Goal: Book appointment/travel/reservation

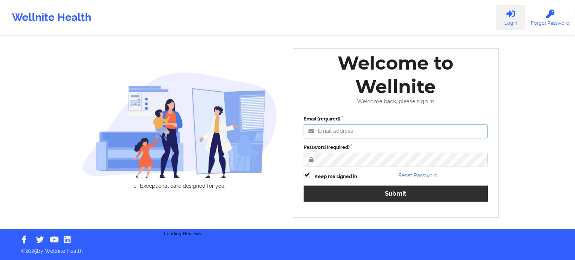
type input "agustina.godoy@wellnite.com"
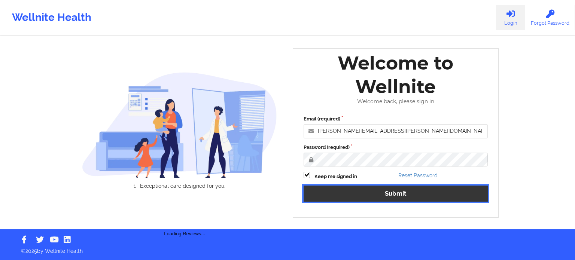
click at [386, 197] on button "Submit" at bounding box center [396, 194] width 184 height 16
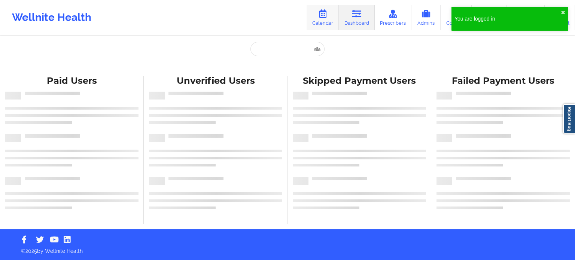
click at [323, 18] on link "Calendar" at bounding box center [323, 17] width 32 height 25
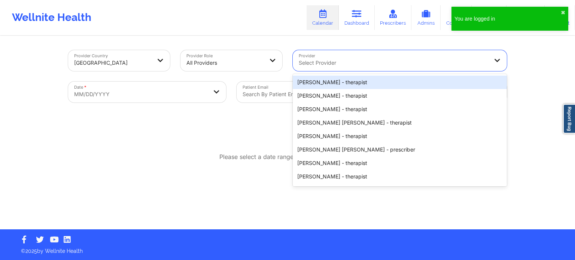
click at [315, 67] on div at bounding box center [393, 62] width 189 height 9
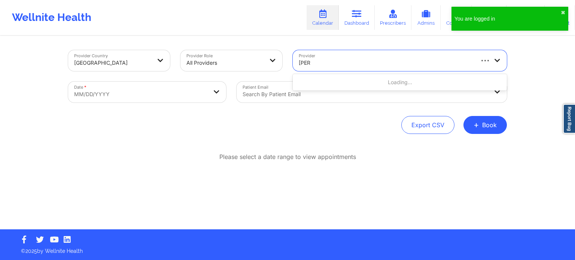
type input "roth"
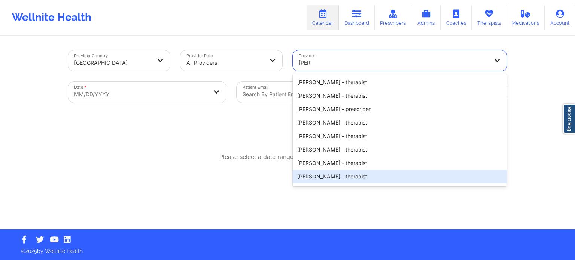
click at [364, 179] on div "Jennifer N Roth - therapist" at bounding box center [400, 176] width 214 height 13
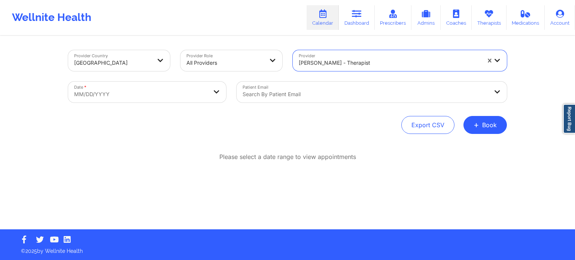
click at [153, 100] on body "Wellnite Health Calendar Dashboard Prescribers Admins Coaches Therapists Medica…" at bounding box center [287, 130] width 575 height 260
select select "2025-8"
select select "2025-9"
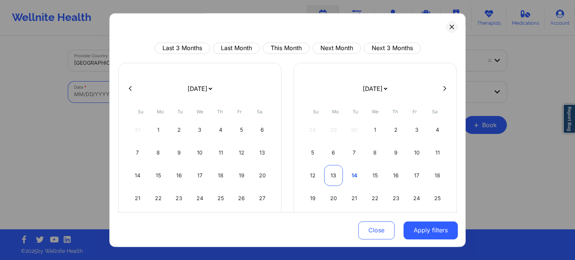
click at [334, 174] on div "13" at bounding box center [333, 175] width 19 height 21
select select "2025-9"
select select "2025-10"
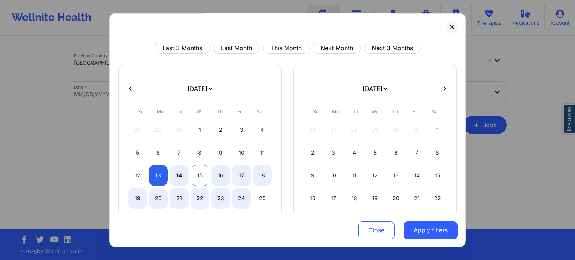
select select "2025-9"
select select "2025-10"
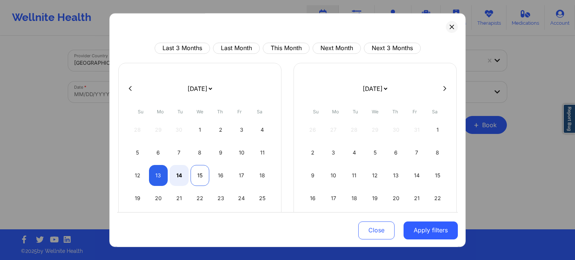
click at [201, 174] on div "15" at bounding box center [200, 175] width 19 height 21
select select "2025-9"
select select "2025-10"
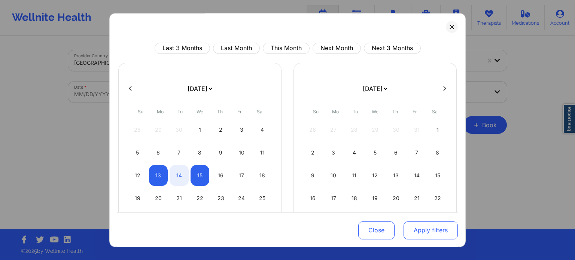
click at [432, 233] on button "Apply filters" at bounding box center [431, 230] width 54 height 18
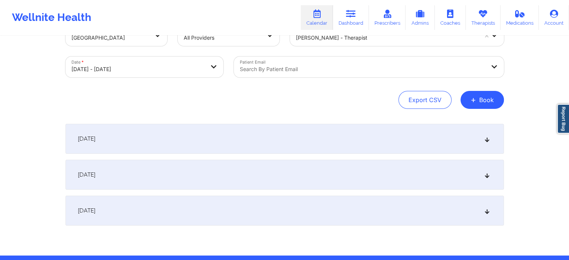
scroll to position [51, 0]
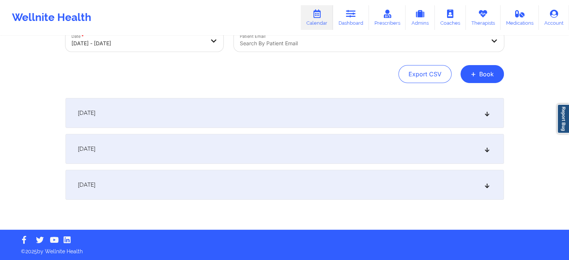
click at [241, 152] on div "[DATE]" at bounding box center [285, 149] width 439 height 30
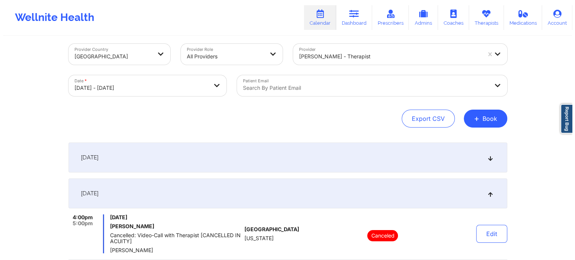
scroll to position [0, 0]
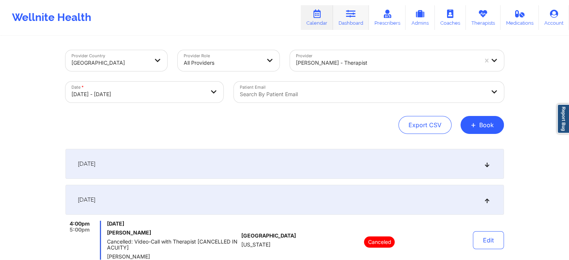
click at [346, 18] on link "Dashboard" at bounding box center [351, 17] width 36 height 25
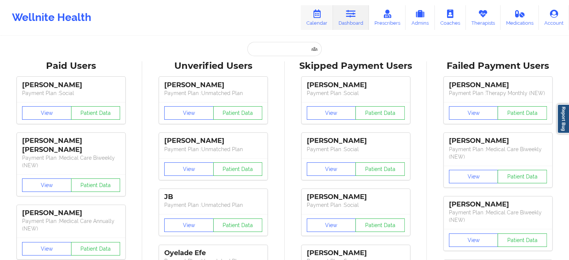
click at [323, 20] on link "Calendar" at bounding box center [317, 17] width 32 height 25
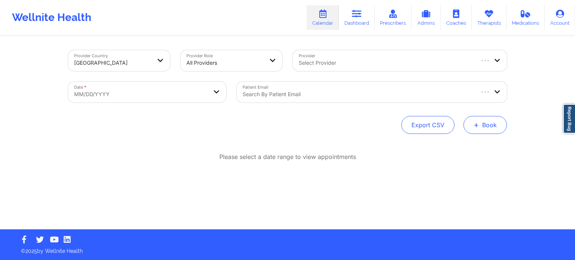
click at [492, 127] on button "+ Book" at bounding box center [484, 125] width 43 height 18
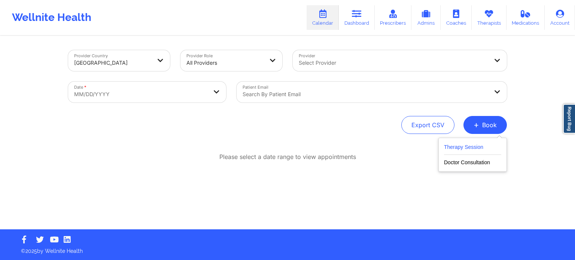
click at [479, 147] on button "Therapy Session" at bounding box center [472, 149] width 57 height 12
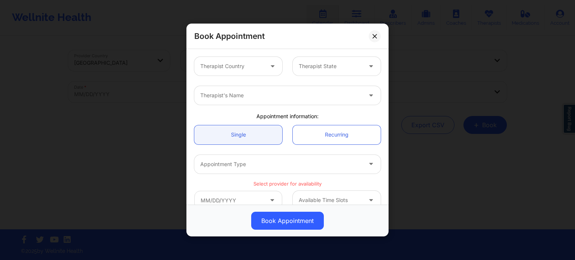
click at [225, 68] on div at bounding box center [231, 66] width 63 height 9
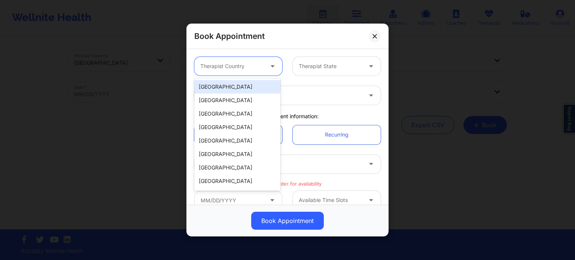
click at [225, 84] on div "[GEOGRAPHIC_DATA]" at bounding box center [237, 86] width 86 height 13
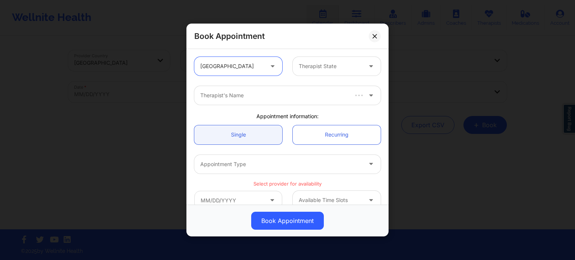
click at [320, 70] on div at bounding box center [330, 66] width 63 height 9
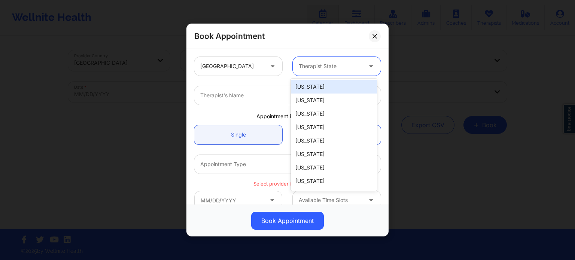
type input "f"
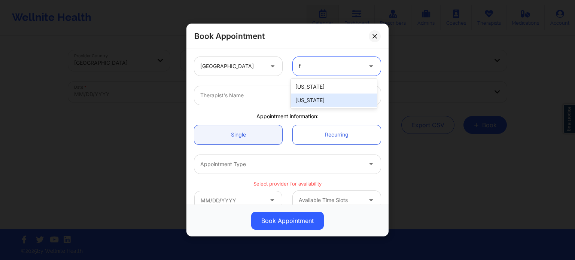
click at [308, 98] on div "[US_STATE]" at bounding box center [334, 100] width 86 height 13
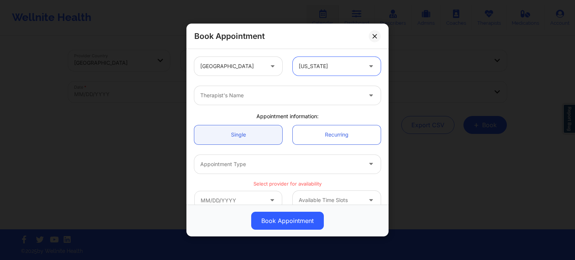
click at [272, 98] on div at bounding box center [281, 95] width 162 height 9
click at [227, 93] on div at bounding box center [281, 95] width 162 height 9
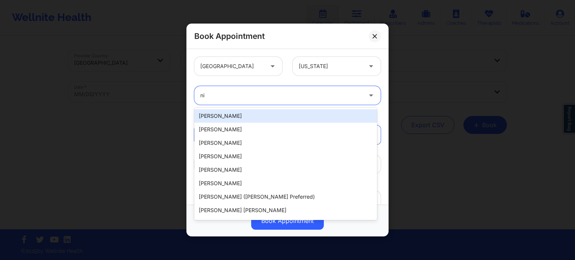
type input "n"
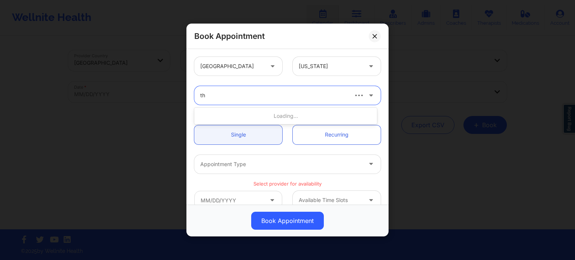
type input "thw"
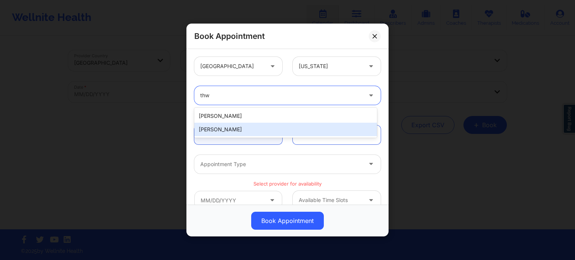
click at [250, 131] on div "[PERSON_NAME]" at bounding box center [285, 129] width 183 height 13
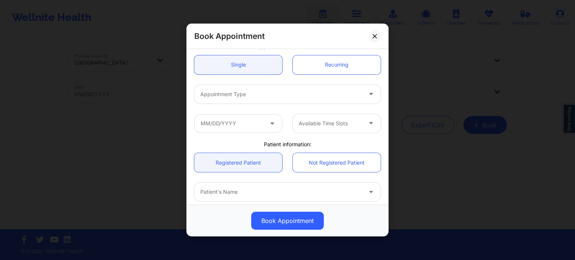
scroll to position [75, 0]
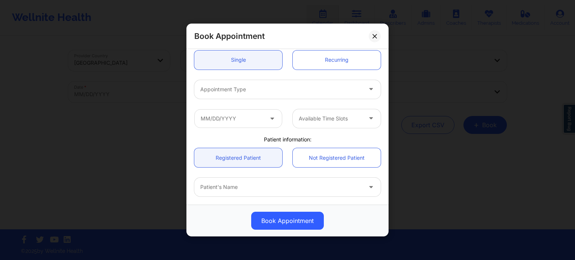
click at [252, 91] on div at bounding box center [281, 89] width 162 height 9
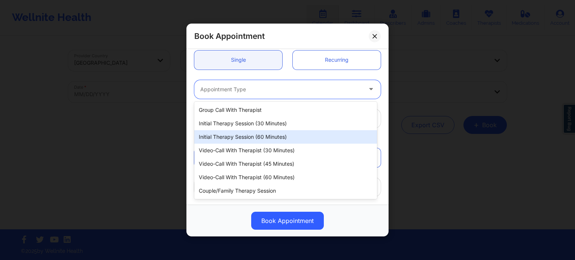
click at [246, 136] on div "Initial Therapy Session (60 minutes)" at bounding box center [285, 136] width 183 height 13
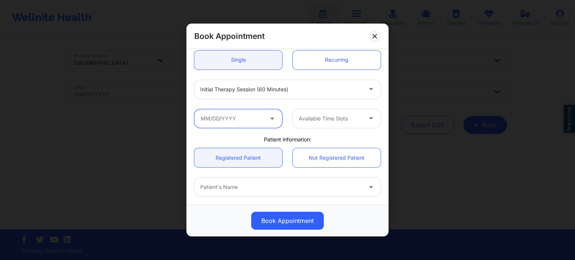
click at [244, 120] on input "text" at bounding box center [238, 118] width 88 height 19
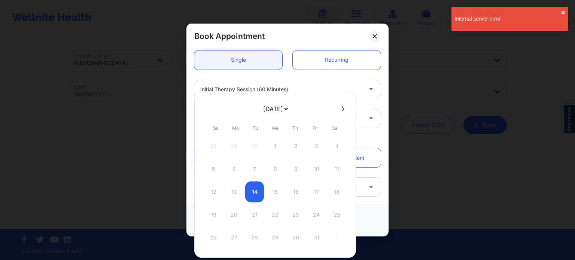
click at [366, 107] on div "Available Time Slots" at bounding box center [287, 118] width 197 height 29
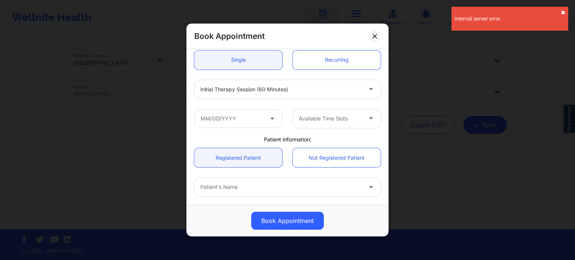
click at [562, 13] on button "✖︎" at bounding box center [563, 13] width 4 height 6
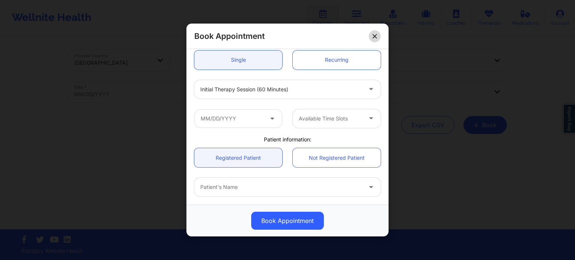
click at [376, 34] on icon at bounding box center [374, 36] width 4 height 4
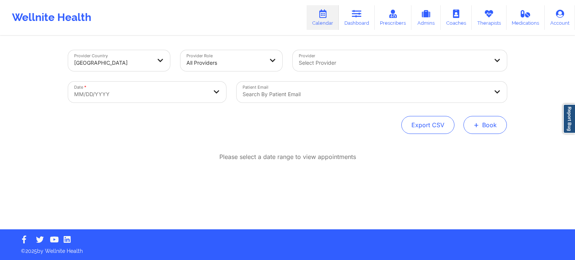
click at [484, 132] on button "+ Book" at bounding box center [484, 125] width 43 height 18
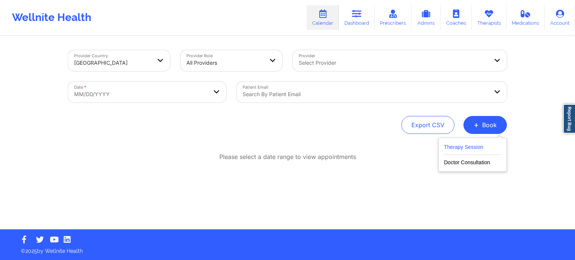
click at [463, 146] on button "Therapy Session" at bounding box center [472, 149] width 57 height 12
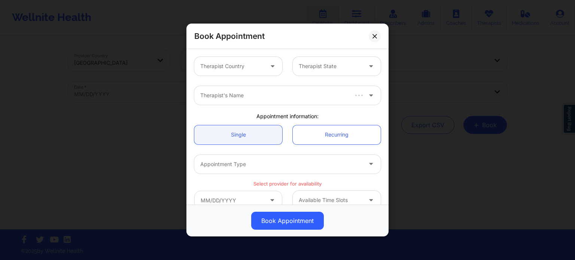
click at [238, 58] on div "Therapist Country" at bounding box center [229, 66] width 70 height 19
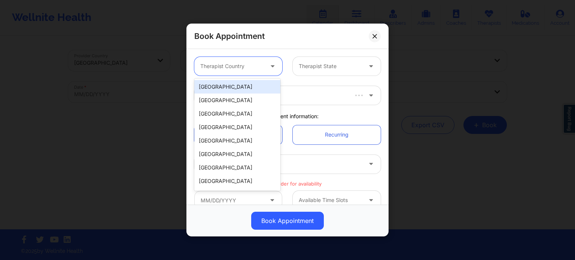
click at [237, 88] on div "[GEOGRAPHIC_DATA]" at bounding box center [237, 86] width 86 height 13
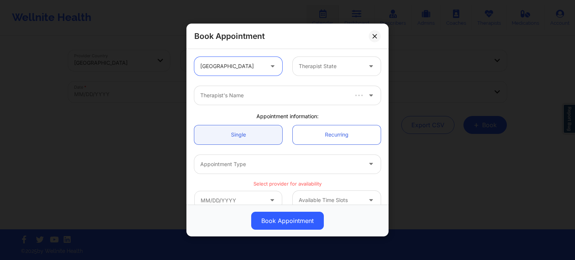
click at [310, 67] on div at bounding box center [330, 66] width 63 height 9
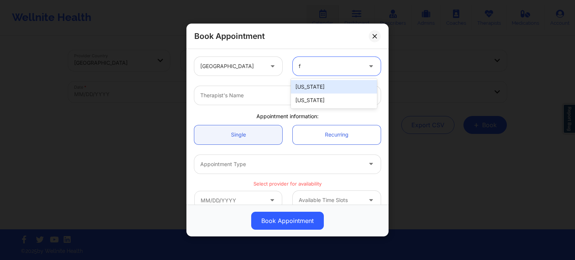
type input "f"
click at [304, 100] on div "[US_STATE]" at bounding box center [334, 100] width 86 height 13
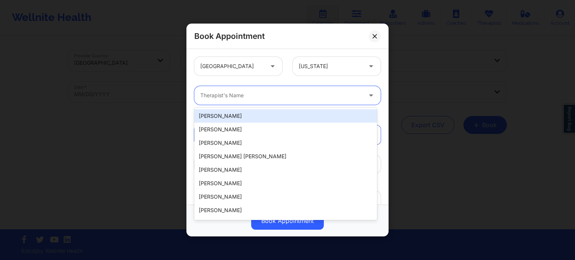
click at [285, 100] on div "Therapist's Name" at bounding box center [278, 95] width 168 height 19
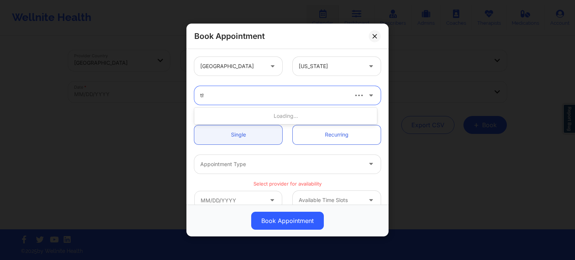
type input "thw"
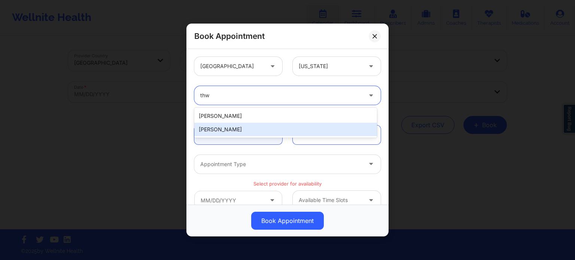
click at [270, 130] on div "[PERSON_NAME]" at bounding box center [285, 129] width 183 height 13
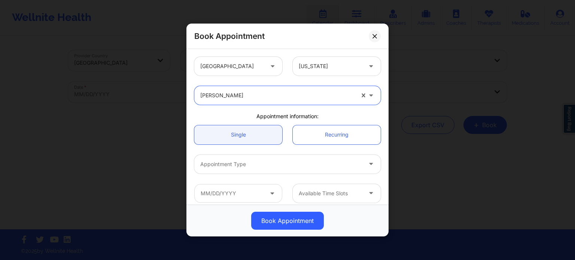
click at [281, 162] on div at bounding box center [281, 164] width 162 height 9
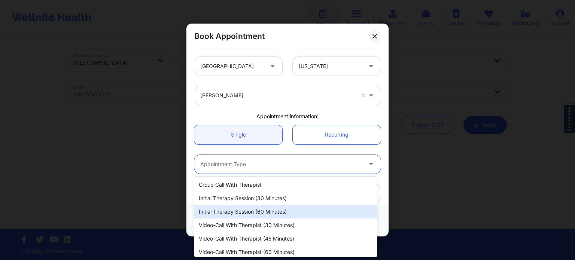
click at [270, 214] on div "Initial Therapy Session (60 minutes)" at bounding box center [285, 211] width 183 height 13
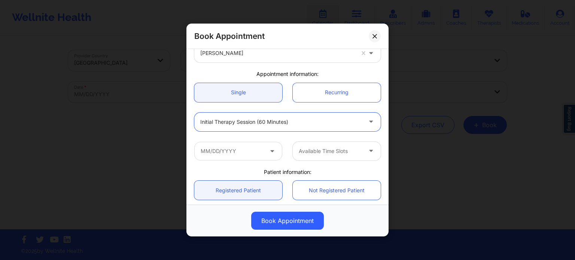
scroll to position [75, 0]
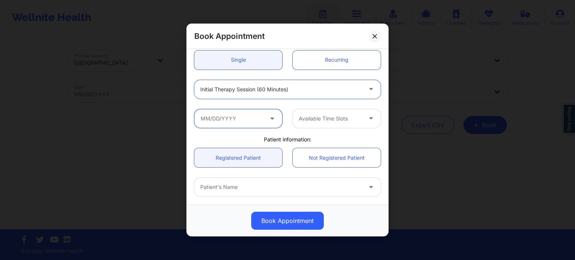
click at [238, 118] on input "text" at bounding box center [238, 118] width 88 height 19
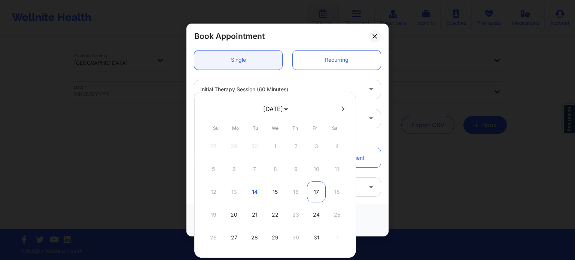
click at [315, 192] on div "17" at bounding box center [316, 192] width 19 height 21
type input "[DATE]"
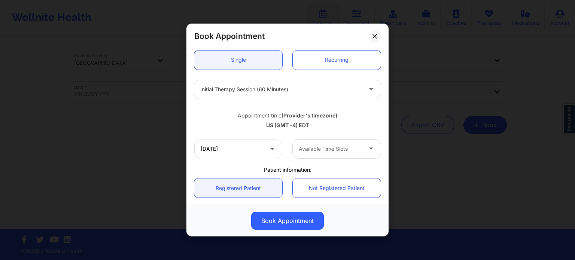
click at [332, 152] on div at bounding box center [330, 148] width 63 height 9
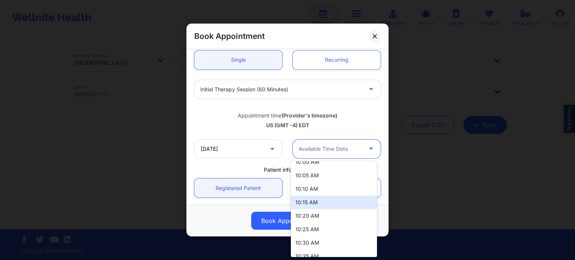
scroll to position [244, 0]
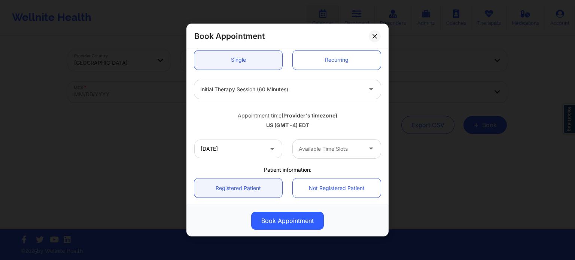
click at [348, 117] on div "Appointment time (Provider's timezone)" at bounding box center [287, 115] width 186 height 7
click at [341, 151] on div at bounding box center [330, 148] width 63 height 9
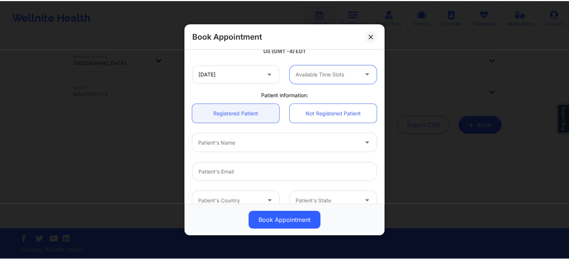
scroll to position [192, 0]
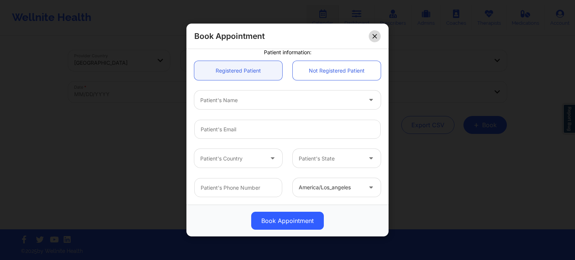
click at [375, 35] on icon at bounding box center [374, 36] width 4 height 4
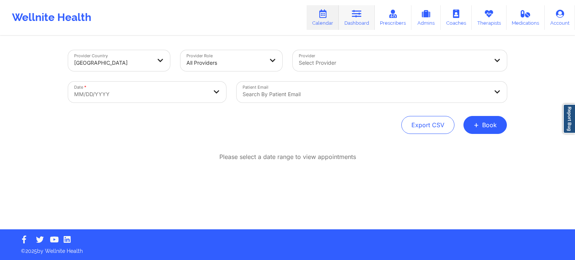
click at [361, 22] on link "Dashboard" at bounding box center [357, 17] width 36 height 25
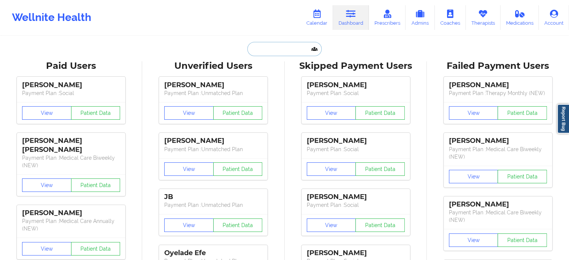
click at [270, 51] on input "text" at bounding box center [284, 49] width 74 height 14
paste input "[EMAIL_ADDRESS][DOMAIN_NAME]"
type input "[EMAIL_ADDRESS][DOMAIN_NAME]"
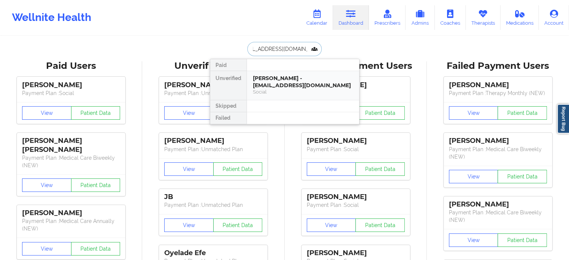
click at [268, 82] on div "[PERSON_NAME] - [EMAIL_ADDRESS][DOMAIN_NAME]" at bounding box center [303, 82] width 100 height 14
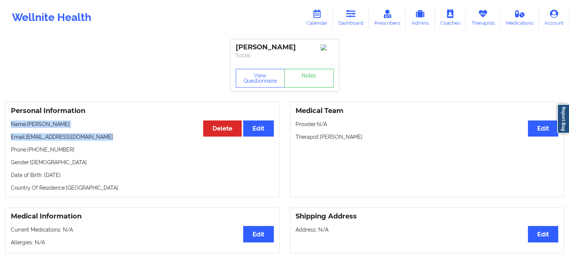
drag, startPoint x: 7, startPoint y: 127, endPoint x: 104, endPoint y: 141, distance: 98.3
click at [104, 141] on div "Personal Information Edit Delete Name: [PERSON_NAME] Email: [EMAIL_ADDRESS][DOM…" at bounding box center [142, 149] width 274 height 95
copy div "Name: [PERSON_NAME] Email: [EMAIL_ADDRESS][DOMAIN_NAME]"
click at [357, 21] on link "Dashboard" at bounding box center [351, 17] width 36 height 25
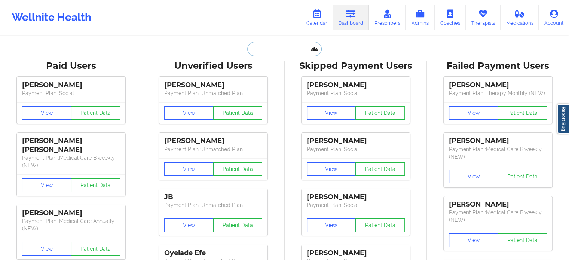
click at [268, 45] on input "text" at bounding box center [284, 49] width 74 height 14
paste input "[EMAIL_ADDRESS][DOMAIN_NAME]"
type input "[EMAIL_ADDRESS][DOMAIN_NAME]"
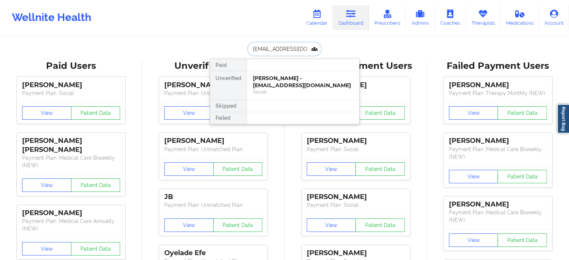
scroll to position [0, 6]
click at [278, 83] on div "[PERSON_NAME] - [EMAIL_ADDRESS][DOMAIN_NAME]" at bounding box center [303, 82] width 100 height 14
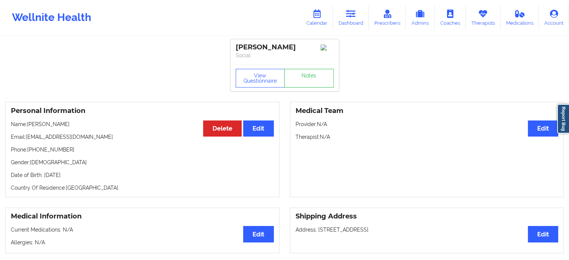
drag, startPoint x: 358, startPoint y: 21, endPoint x: 301, endPoint y: 30, distance: 57.5
click at [358, 21] on link "Dashboard" at bounding box center [351, 17] width 36 height 25
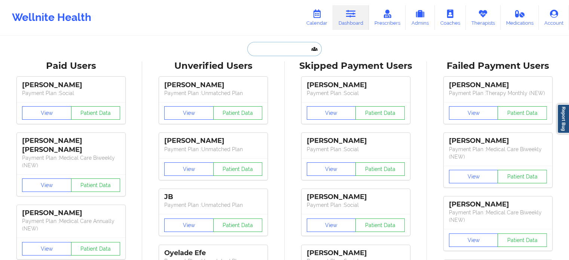
click at [273, 46] on input "text" at bounding box center [284, 49] width 74 height 14
paste input "[EMAIL_ADDRESS][DOMAIN_NAME]"
type input "[EMAIL_ADDRESS][DOMAIN_NAME]"
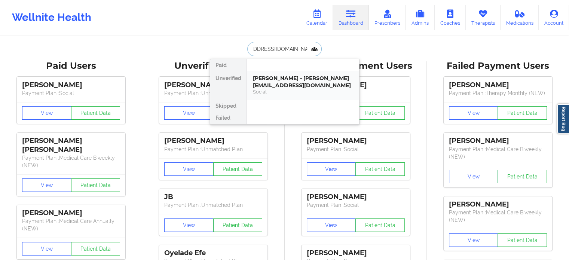
click at [277, 73] on div "[PERSON_NAME] - [PERSON_NAME][EMAIL_ADDRESS][DOMAIN_NAME] Social" at bounding box center [303, 85] width 112 height 29
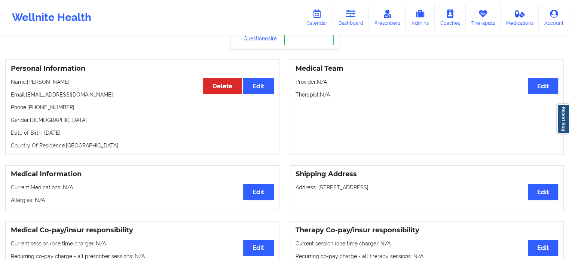
scroll to position [150, 0]
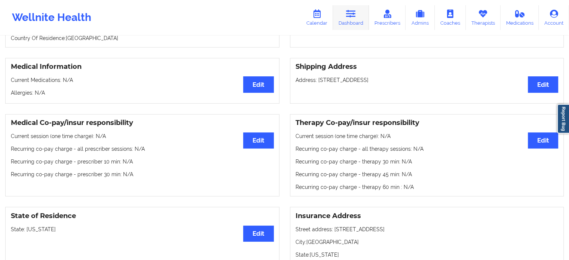
click at [340, 10] on link "Dashboard" at bounding box center [351, 17] width 36 height 25
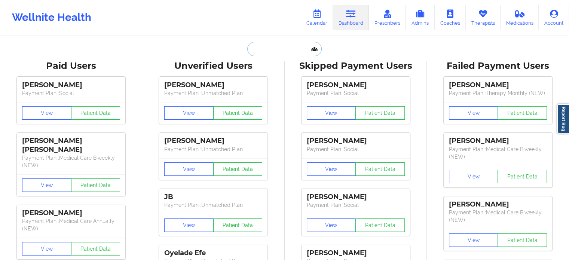
click at [289, 46] on input "text" at bounding box center [284, 49] width 74 height 14
paste input "[EMAIL_ADDRESS][DOMAIN_NAME]"
type input "[EMAIL_ADDRESS][DOMAIN_NAME]"
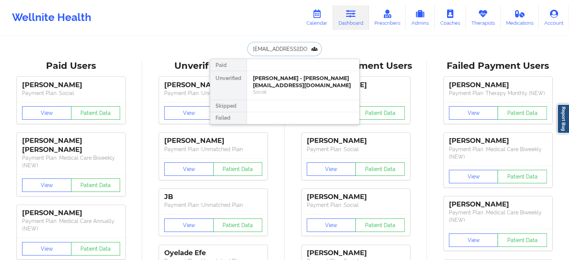
scroll to position [0, 5]
click at [285, 82] on div "[PERSON_NAME] - [EMAIL_ADDRESS][DOMAIN_NAME]" at bounding box center [303, 82] width 100 height 14
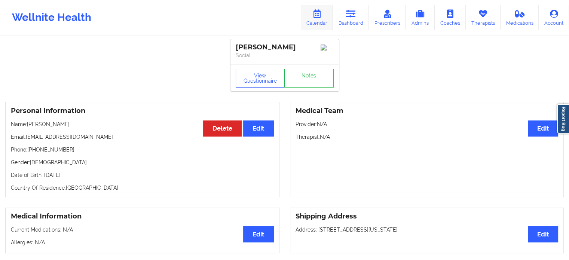
click at [328, 16] on link "Calendar" at bounding box center [317, 17] width 32 height 25
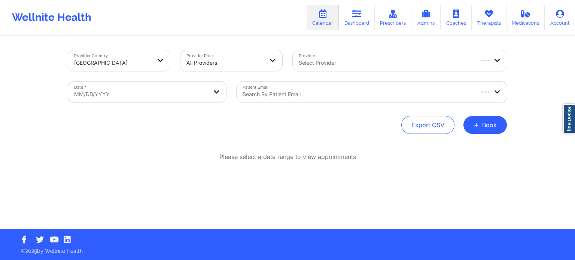
click at [335, 58] on div "Select Provider" at bounding box center [383, 60] width 181 height 21
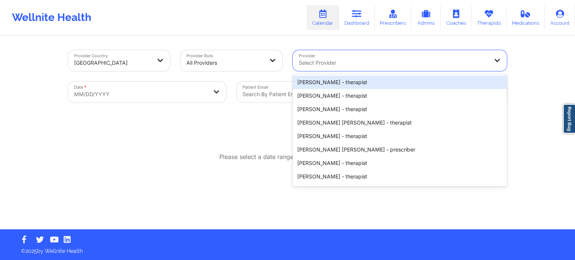
click at [327, 61] on div at bounding box center [393, 62] width 189 height 9
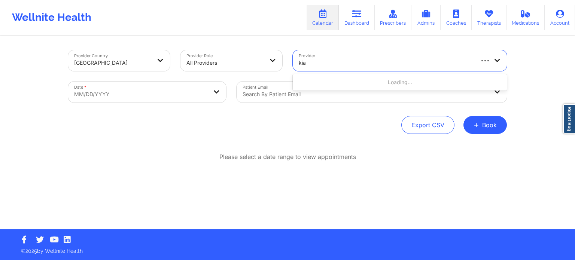
type input "kian"
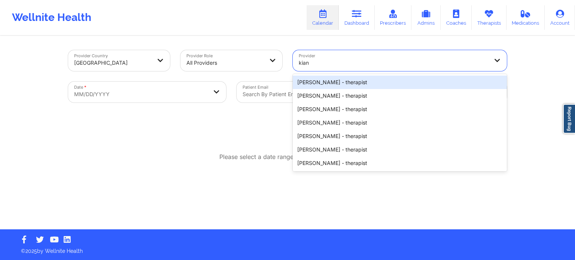
click at [321, 84] on div "[PERSON_NAME] - therapist" at bounding box center [400, 82] width 214 height 13
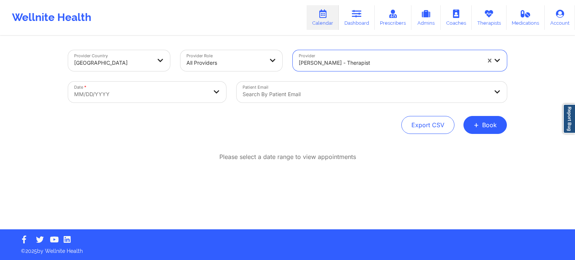
click at [194, 103] on div "Date * MM/DD/YYYY" at bounding box center [147, 91] width 168 height 31
click at [196, 97] on body "Wellnite Health Calendar Dashboard Prescribers Admins Coaches Therapists Medica…" at bounding box center [287, 130] width 575 height 260
select select "2025-8"
select select "2025-9"
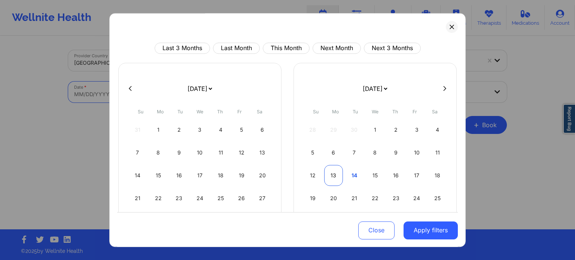
click at [335, 174] on div "13" at bounding box center [333, 175] width 19 height 21
select select "2025-9"
select select "2025-10"
select select "2025-9"
select select "2025-10"
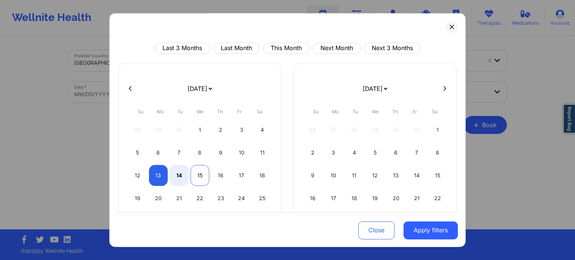
click at [199, 171] on div "15" at bounding box center [200, 175] width 19 height 21
select select "2025-9"
select select "2025-10"
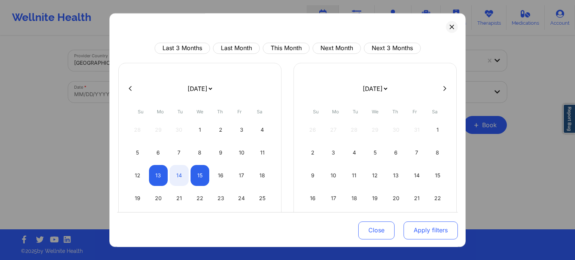
click at [436, 230] on button "Apply filters" at bounding box center [431, 230] width 54 height 18
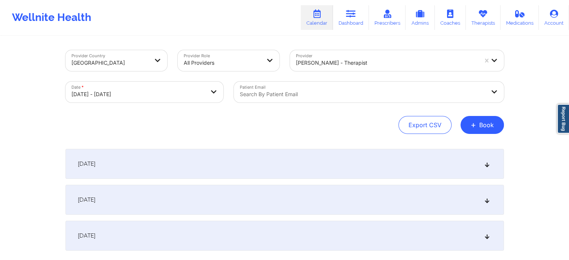
click at [337, 95] on div at bounding box center [363, 94] width 246 height 9
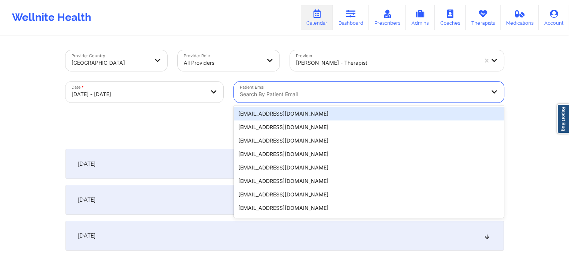
click at [335, 96] on div at bounding box center [363, 94] width 246 height 9
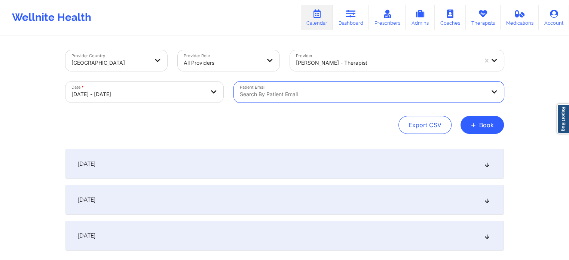
click at [173, 195] on div "[DATE]" at bounding box center [285, 200] width 439 height 30
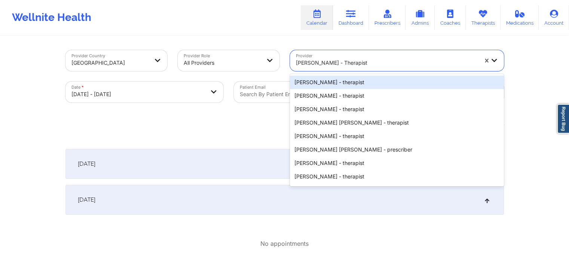
click at [321, 66] on div at bounding box center [387, 62] width 182 height 9
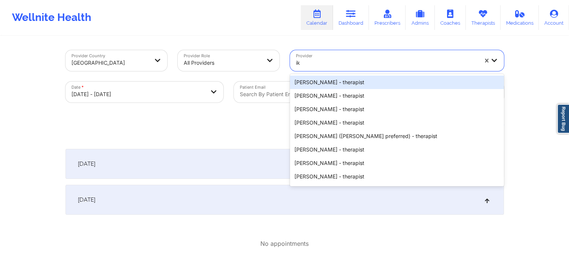
type input "i"
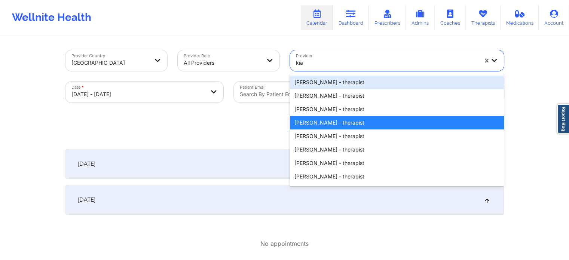
type input "kian"
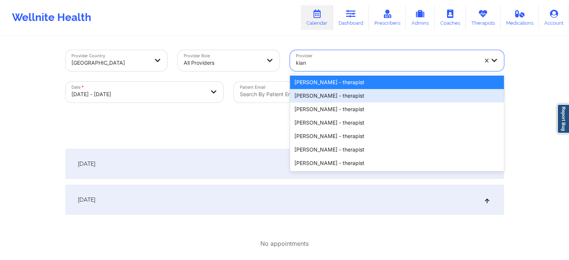
click at [323, 95] on div "[PERSON_NAME] - therapist" at bounding box center [397, 95] width 214 height 13
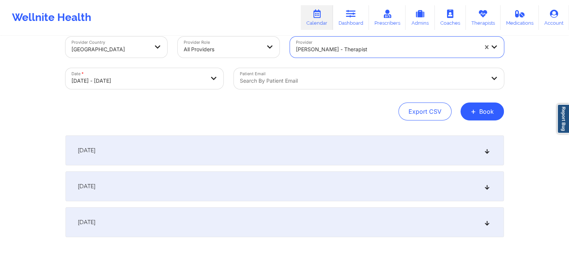
scroll to position [37, 0]
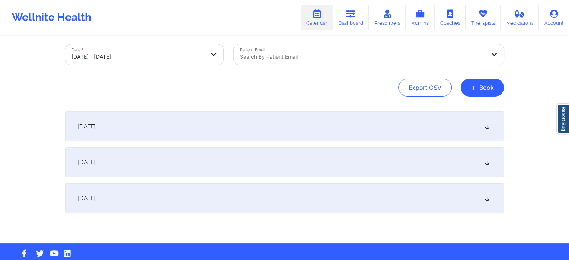
click at [211, 169] on div "[DATE]" at bounding box center [285, 162] width 439 height 30
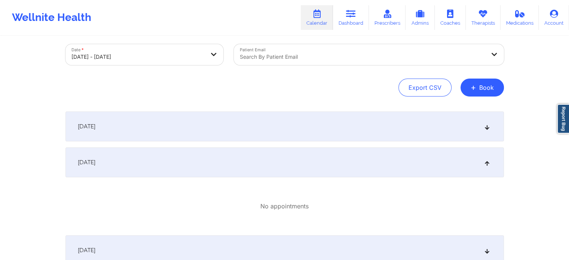
click at [207, 131] on div "[DATE]" at bounding box center [285, 127] width 439 height 30
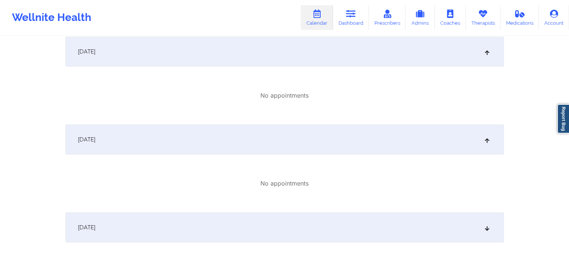
click at [196, 145] on div "[DATE]" at bounding box center [285, 140] width 439 height 30
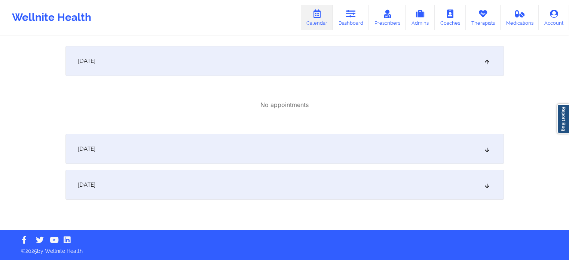
scroll to position [103, 0]
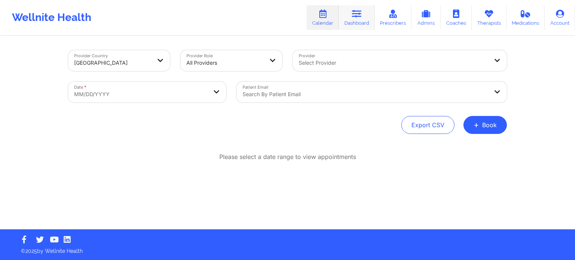
click at [351, 20] on link "Dashboard" at bounding box center [357, 17] width 36 height 25
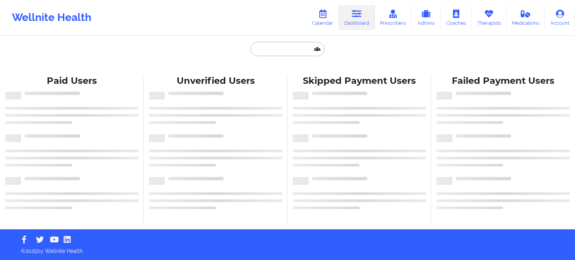
click at [274, 49] on input "text" at bounding box center [287, 49] width 74 height 14
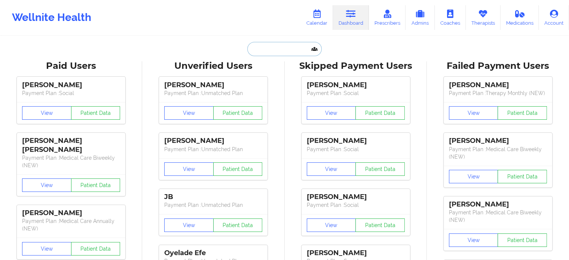
paste input "[EMAIL_ADDRESS][DOMAIN_NAME]"
type input "[EMAIL_ADDRESS][DOMAIN_NAME]"
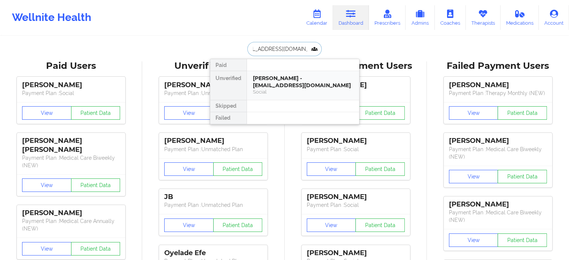
click at [289, 84] on div "[PERSON_NAME] - [EMAIL_ADDRESS][DOMAIN_NAME]" at bounding box center [303, 82] width 100 height 14
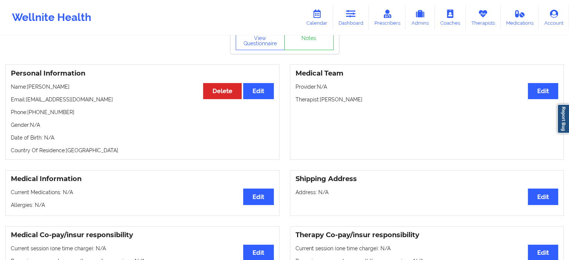
scroll to position [38, 0]
drag, startPoint x: 342, startPoint y: 26, endPoint x: 334, endPoint y: 30, distance: 8.9
click at [342, 26] on link "Dashboard" at bounding box center [351, 17] width 36 height 25
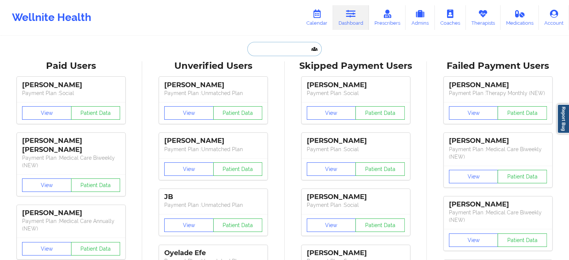
click at [272, 49] on input "text" at bounding box center [284, 49] width 74 height 14
paste input "tnmfunworld@gmail.com"
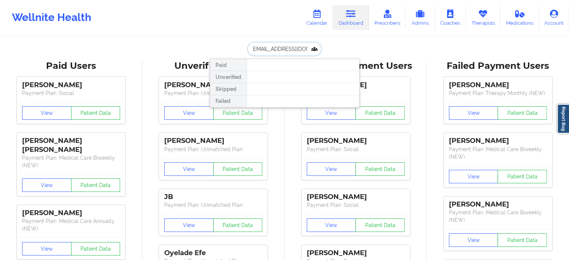
drag, startPoint x: 314, startPoint y: 48, endPoint x: 141, endPoint y: 0, distance: 179.4
paste input "beelu970"
type input "beelu970@gmail.com"
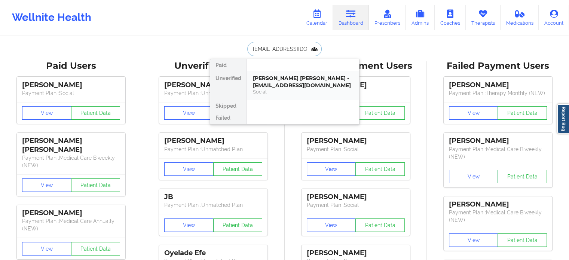
click at [292, 75] on div "Ana Belen Salvatierra - beelu970@gmail.com" at bounding box center [303, 82] width 100 height 14
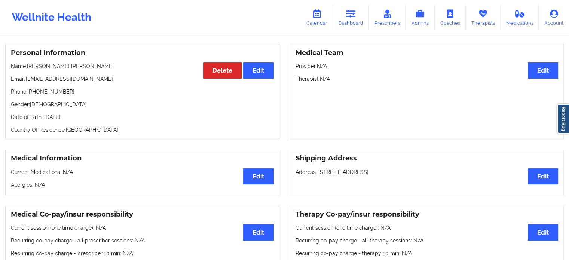
scroll to position [9, 0]
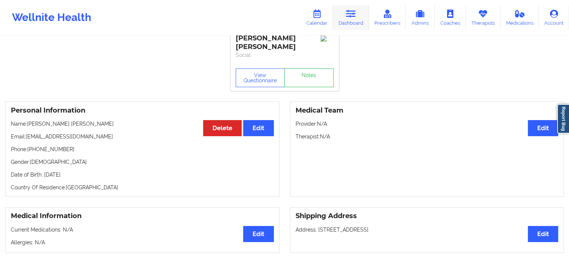
drag, startPoint x: 365, startPoint y: 15, endPoint x: 359, endPoint y: 15, distance: 5.6
click at [365, 15] on link "Dashboard" at bounding box center [351, 17] width 36 height 25
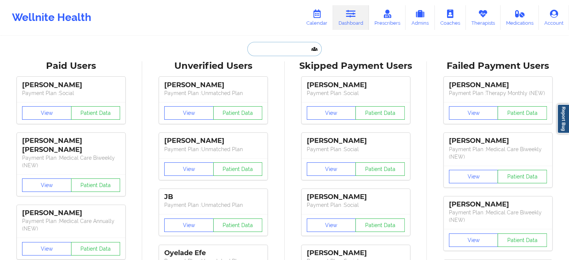
click at [282, 53] on input "text" at bounding box center [284, 49] width 74 height 14
paste input "[EMAIL_ADDRESS][DOMAIN_NAME]"
type input "[EMAIL_ADDRESS][DOMAIN_NAME]"
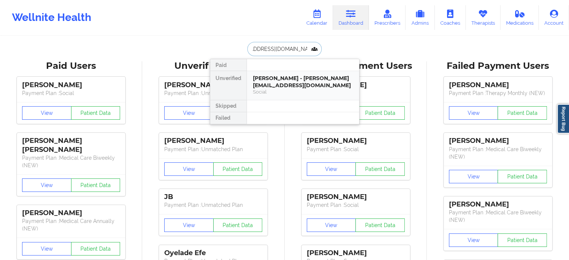
click at [277, 79] on div "[PERSON_NAME] - [PERSON_NAME][EMAIL_ADDRESS][DOMAIN_NAME]" at bounding box center [303, 82] width 100 height 14
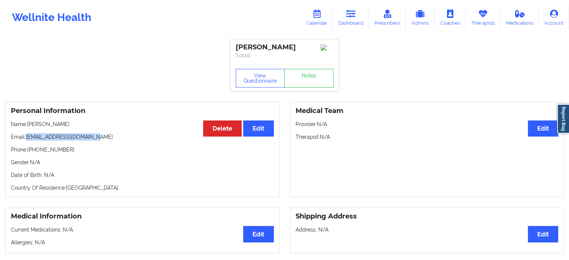
drag, startPoint x: 94, startPoint y: 142, endPoint x: 27, endPoint y: 142, distance: 66.6
click at [27, 141] on p "Email: rudsonfrancois@gmail.com" at bounding box center [142, 136] width 263 height 7
copy p "[EMAIL_ADDRESS][DOMAIN_NAME]"
click at [349, 13] on icon at bounding box center [351, 14] width 10 height 8
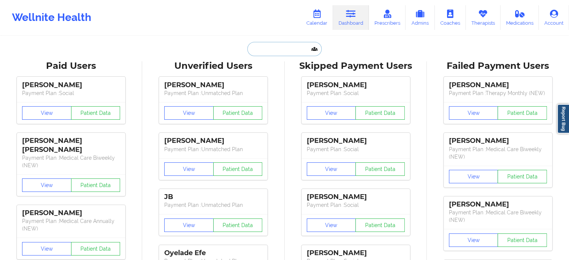
click at [259, 49] on input "text" at bounding box center [284, 49] width 74 height 14
paste input "[EMAIL_ADDRESS][DOMAIN_NAME]"
type input "[EMAIL_ADDRESS][DOMAIN_NAME]"
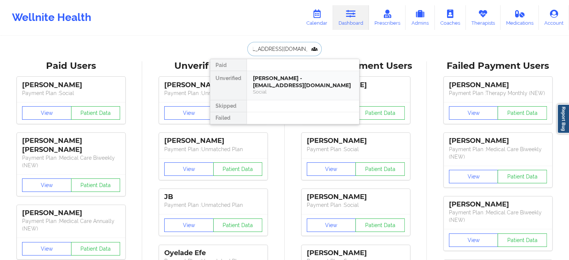
click at [259, 75] on div "[PERSON_NAME] - [EMAIL_ADDRESS][DOMAIN_NAME]" at bounding box center [303, 82] width 100 height 14
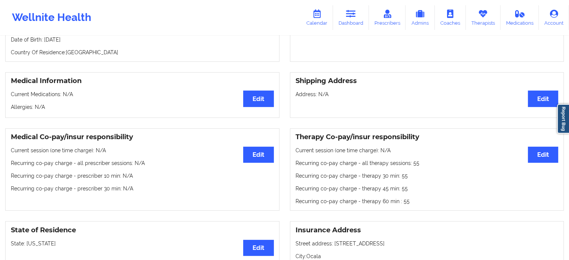
scroll to position [123, 0]
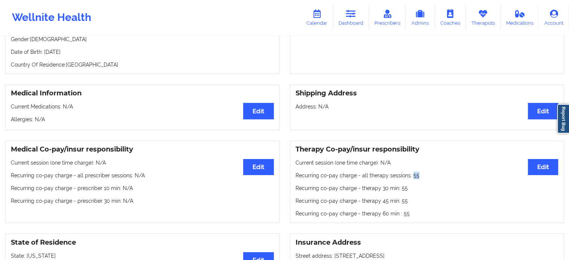
drag, startPoint x: 418, startPoint y: 176, endPoint x: 410, endPoint y: 177, distance: 7.9
click at [410, 177] on p "Recurring co-pay charge - all therapy sessions : 55" at bounding box center [427, 175] width 263 height 7
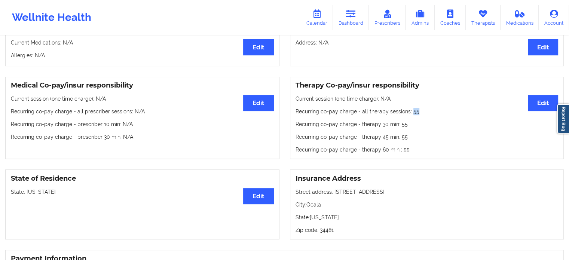
scroll to position [198, 0]
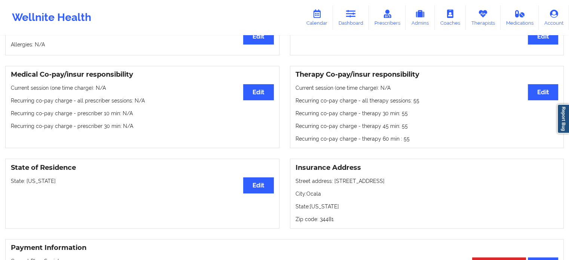
click at [416, 110] on div "Therapy Co-pay/insur responsibility Edit Current session (one time charge): N/A…" at bounding box center [427, 107] width 274 height 83
drag, startPoint x: 296, startPoint y: 77, endPoint x: 350, endPoint y: 78, distance: 53.9
click at [350, 78] on h3 "Therapy Co-pay/insur responsibility" at bounding box center [427, 74] width 263 height 9
drag, startPoint x: 416, startPoint y: 103, endPoint x: 411, endPoint y: 103, distance: 5.2
click at [411, 103] on p "Recurring co-pay charge - all therapy sessions : 55" at bounding box center [427, 100] width 263 height 7
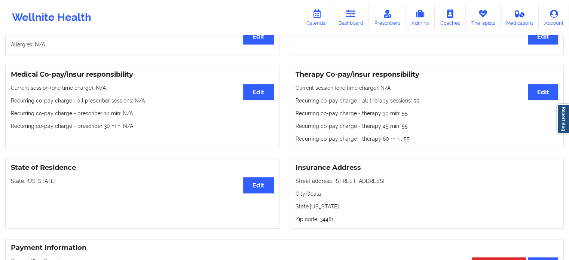
click at [401, 113] on p "Recurring co-pay charge - therapy 30 min : 55" at bounding box center [427, 113] width 263 height 7
drag, startPoint x: 416, startPoint y: 103, endPoint x: 410, endPoint y: 102, distance: 5.3
click at [410, 102] on p "Recurring co-pay charge - all therapy sessions : 55" at bounding box center [427, 100] width 263 height 7
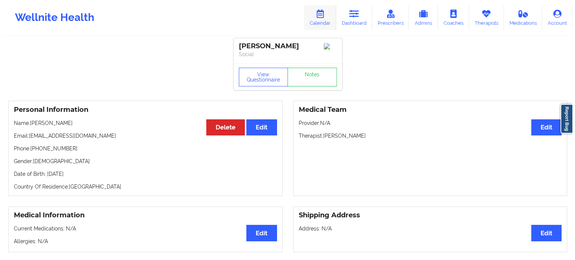
scroll to position [0, 0]
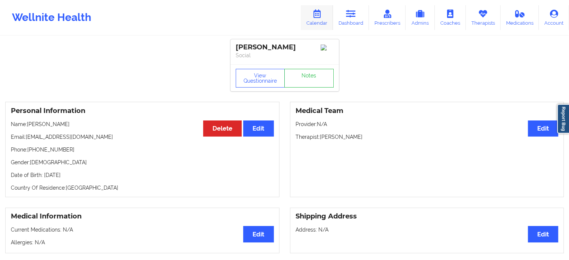
click at [322, 16] on icon at bounding box center [317, 14] width 10 height 8
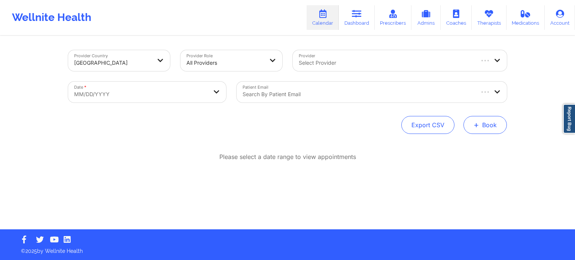
click at [487, 124] on button "+ Book" at bounding box center [484, 125] width 43 height 18
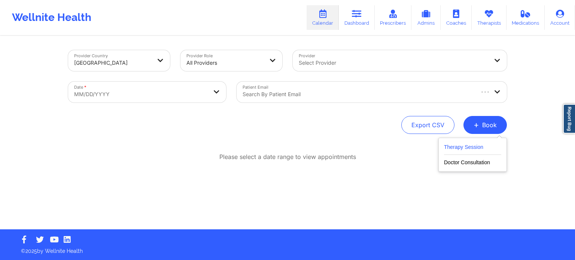
click at [457, 149] on button "Therapy Session" at bounding box center [472, 149] width 57 height 12
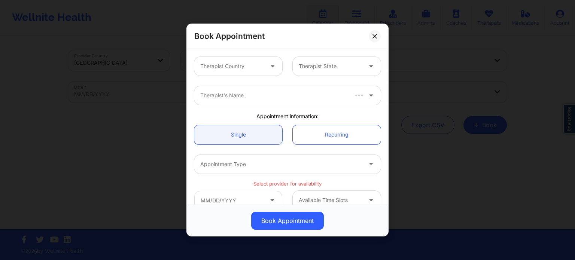
click at [218, 66] on div at bounding box center [231, 66] width 63 height 9
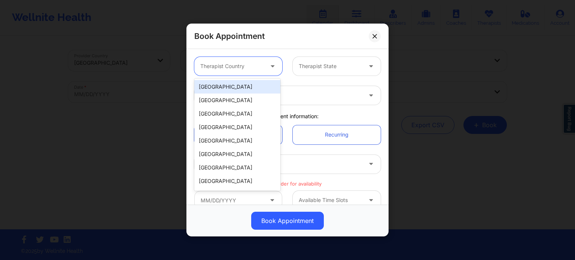
click at [226, 89] on div "[GEOGRAPHIC_DATA]" at bounding box center [237, 86] width 86 height 13
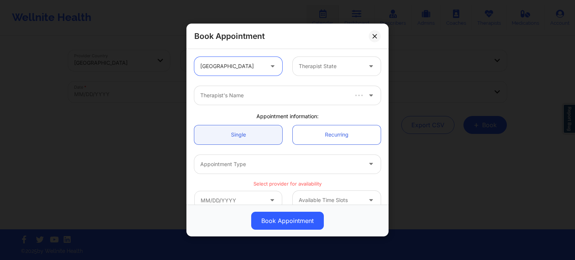
click at [315, 59] on div "Therapist State" at bounding box center [328, 66] width 70 height 19
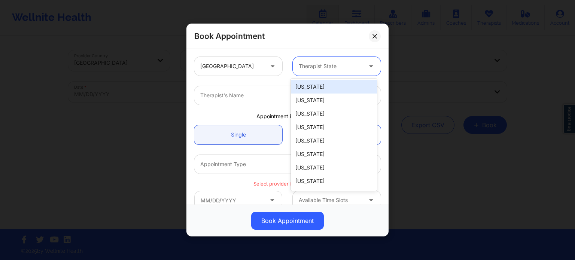
type input "f"
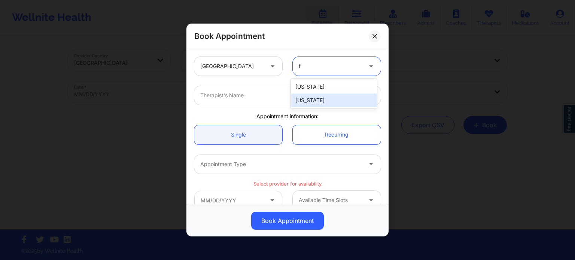
click at [313, 101] on div "[US_STATE]" at bounding box center [334, 100] width 86 height 13
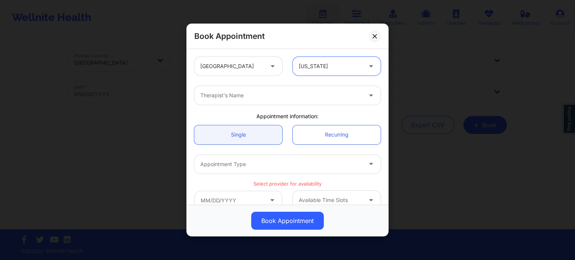
click at [279, 101] on div "Therapist's Name" at bounding box center [278, 95] width 168 height 19
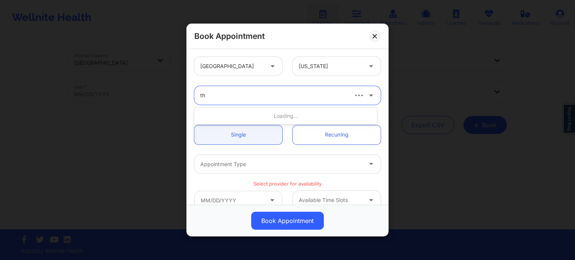
type input "thw"
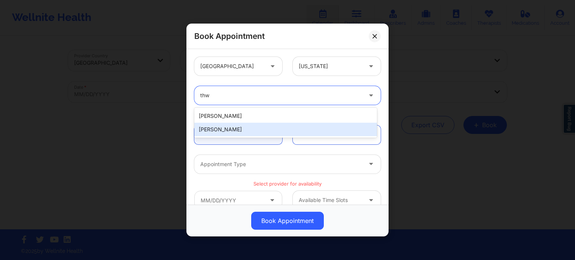
click at [262, 125] on div "[PERSON_NAME]" at bounding box center [285, 129] width 183 height 13
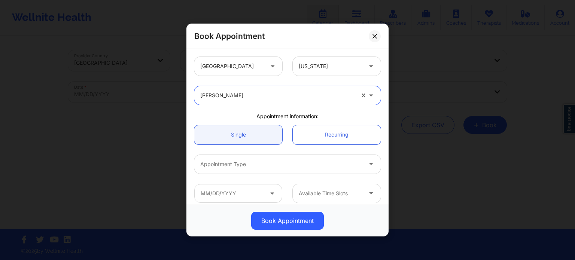
click at [253, 165] on div at bounding box center [281, 164] width 162 height 9
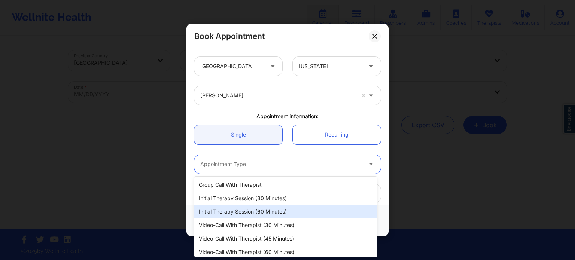
click at [256, 213] on div "Initial Therapy Session (60 minutes)" at bounding box center [285, 211] width 183 height 13
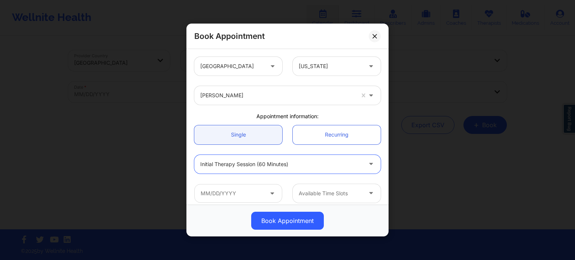
scroll to position [75, 0]
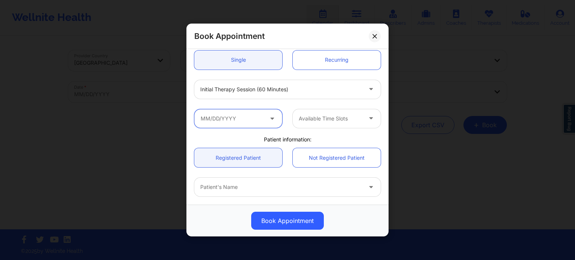
click at [234, 118] on input "text" at bounding box center [238, 118] width 88 height 19
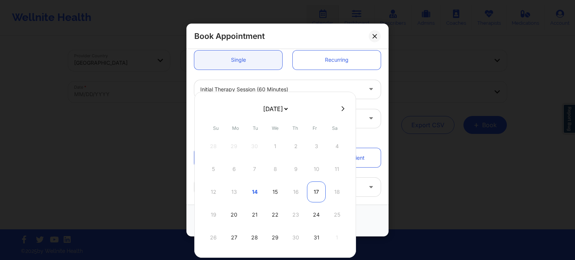
click at [317, 193] on div "17" at bounding box center [316, 192] width 19 height 21
type input "[DATE]"
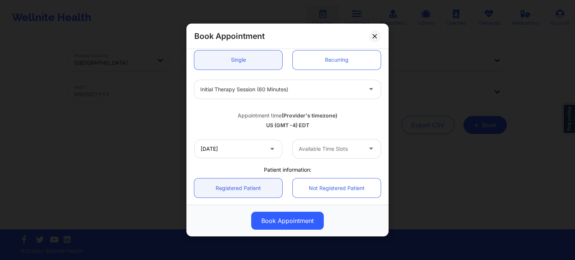
click at [328, 151] on div at bounding box center [330, 148] width 63 height 9
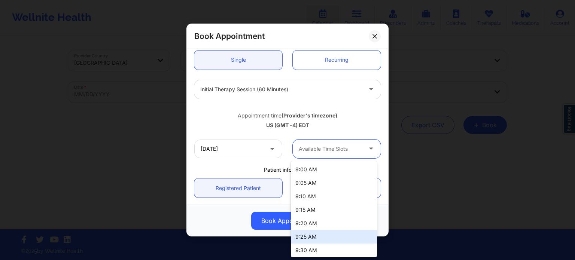
scroll to position [82, 0]
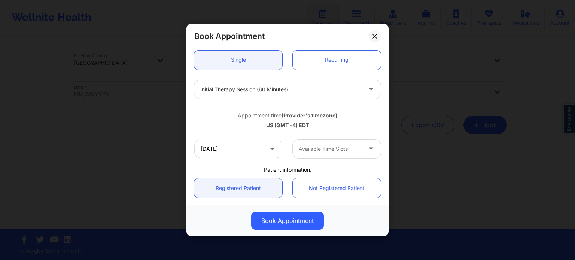
click at [359, 123] on div "US (GMT -4) EDT" at bounding box center [287, 125] width 186 height 7
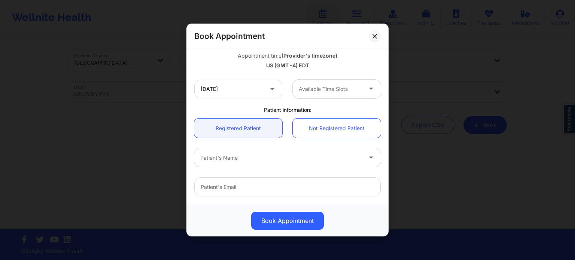
scroll to position [43, 0]
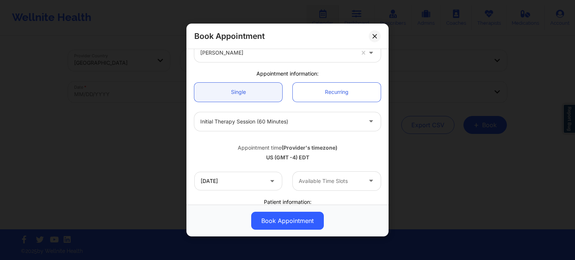
click at [259, 118] on div at bounding box center [281, 121] width 162 height 9
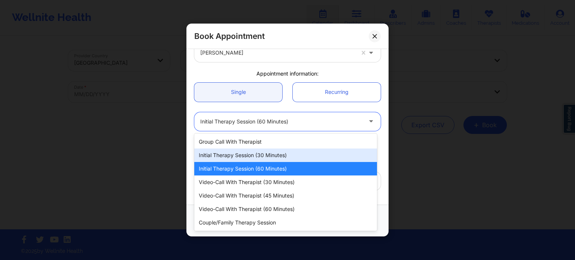
click at [259, 158] on div "Initial Therapy Session (30 minutes)" at bounding box center [285, 155] width 183 height 13
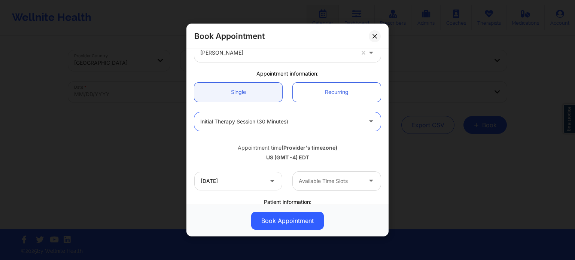
click at [335, 182] on div at bounding box center [330, 181] width 63 height 9
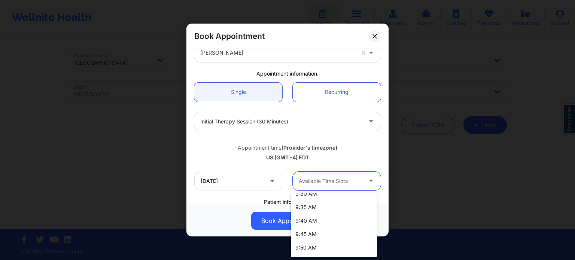
scroll to position [77, 0]
click at [369, 145] on div "Appointment time (Provider's timezone)" at bounding box center [287, 147] width 186 height 7
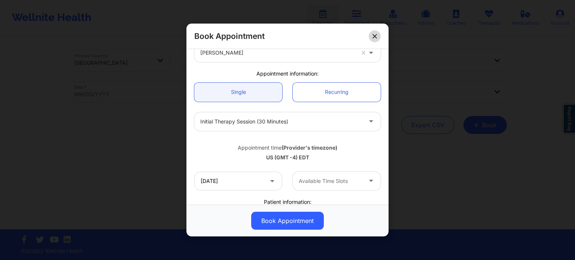
click at [371, 33] on button at bounding box center [375, 36] width 12 height 12
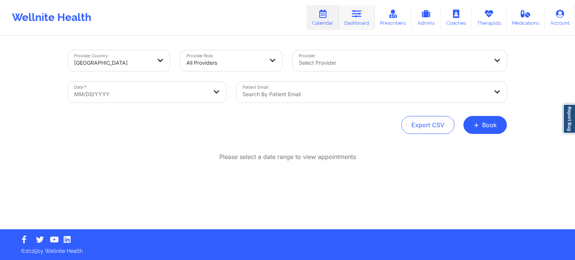
click at [357, 16] on icon at bounding box center [357, 14] width 10 height 8
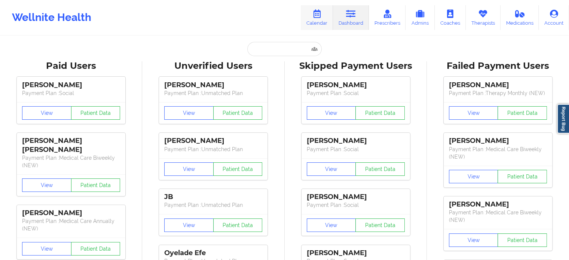
click at [315, 17] on icon at bounding box center [317, 14] width 10 height 8
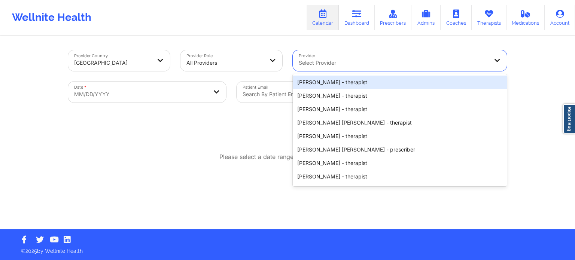
click at [323, 65] on div at bounding box center [393, 62] width 189 height 9
click at [257, 129] on div "Export CSV + Book" at bounding box center [287, 125] width 439 height 18
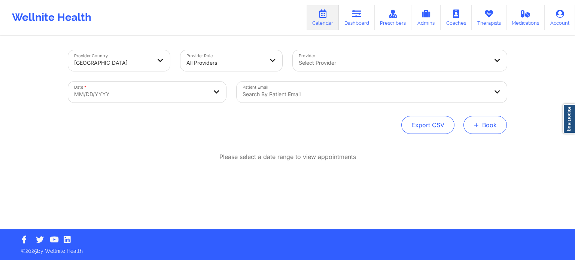
click at [478, 125] on span "+" at bounding box center [477, 125] width 6 height 4
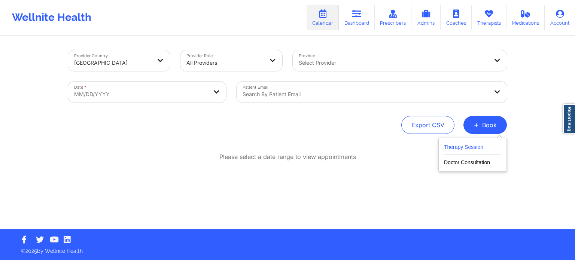
click at [466, 146] on button "Therapy Session" at bounding box center [472, 149] width 57 height 12
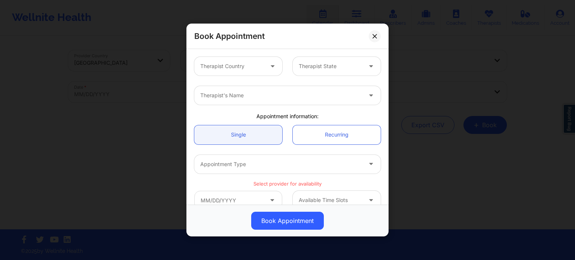
click at [247, 63] on div at bounding box center [231, 66] width 63 height 9
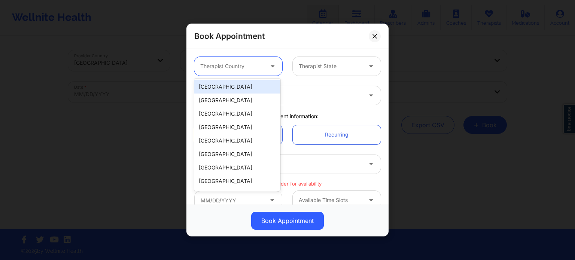
click at [242, 89] on div "[GEOGRAPHIC_DATA]" at bounding box center [237, 86] width 86 height 13
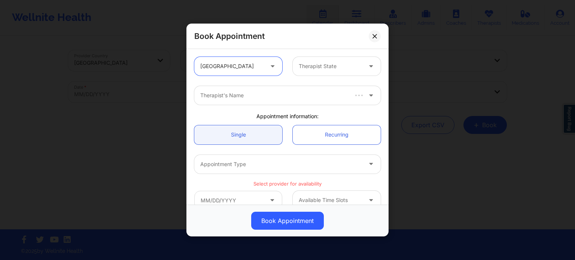
click at [313, 66] on div at bounding box center [330, 66] width 63 height 9
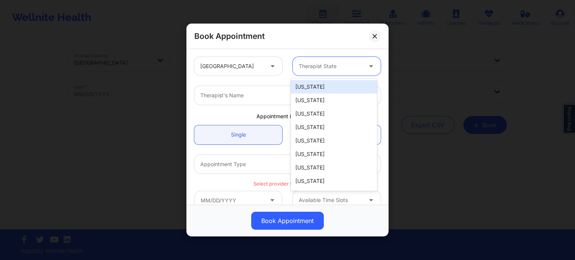
type input "f"
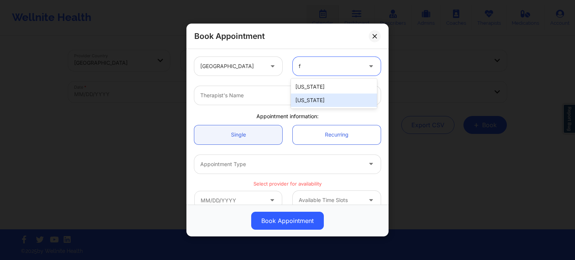
click at [310, 101] on div "[US_STATE]" at bounding box center [334, 100] width 86 height 13
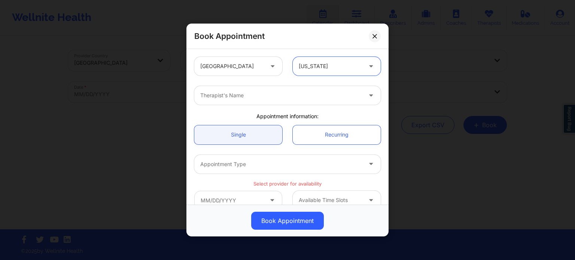
click at [277, 101] on div "Therapist's Name" at bounding box center [278, 95] width 168 height 19
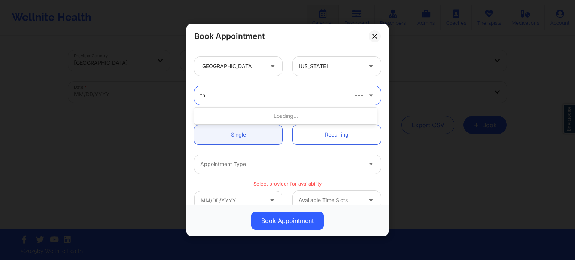
type input "thw"
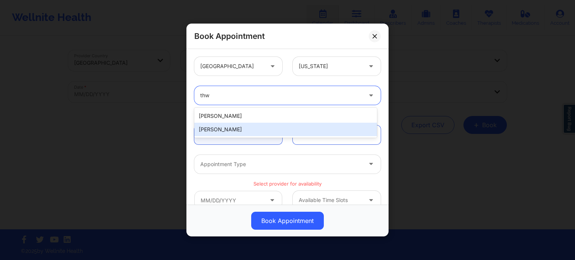
click at [262, 127] on div "[PERSON_NAME]" at bounding box center [285, 129] width 183 height 13
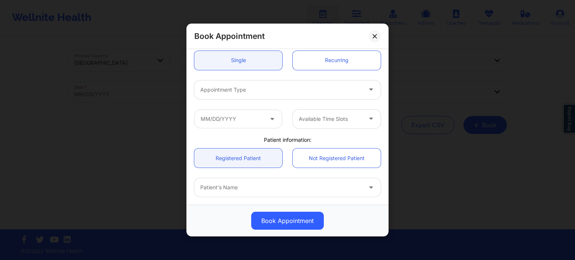
scroll to position [75, 0]
click at [252, 84] on div "Appointment Type" at bounding box center [278, 89] width 168 height 19
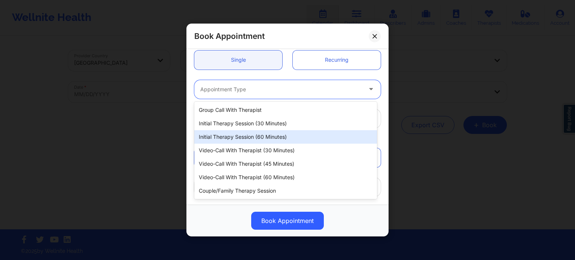
click at [256, 135] on div "Initial Therapy Session (60 minutes)" at bounding box center [285, 136] width 183 height 13
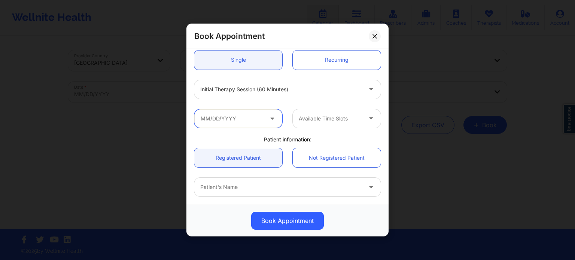
click at [249, 119] on input "text" at bounding box center [238, 118] width 88 height 19
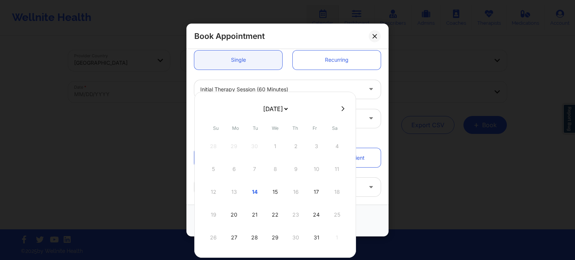
click at [316, 194] on div "17" at bounding box center [316, 192] width 19 height 21
type input "[DATE]"
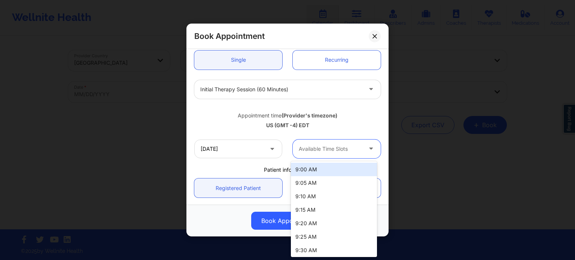
click at [338, 145] on div at bounding box center [330, 148] width 63 height 9
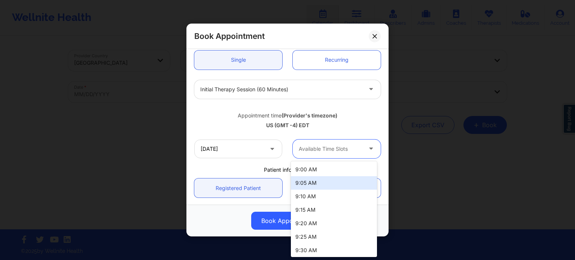
scroll to position [82, 0]
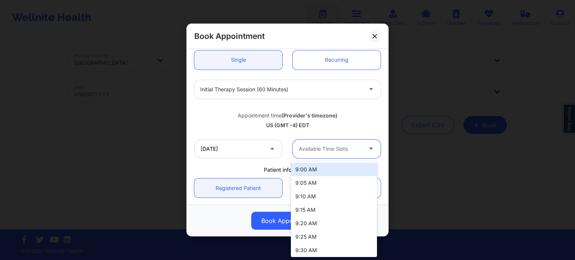
click at [353, 147] on div at bounding box center [330, 148] width 63 height 9
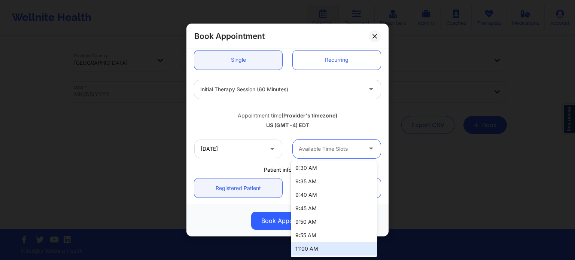
click at [334, 249] on div "11:00 AM" at bounding box center [334, 248] width 86 height 13
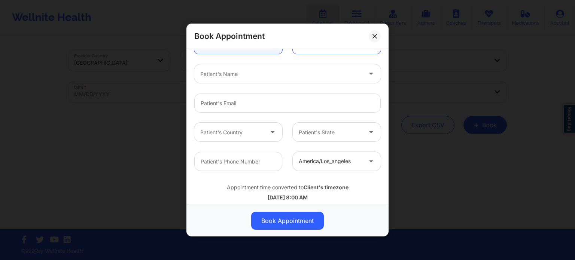
scroll to position [225, 0]
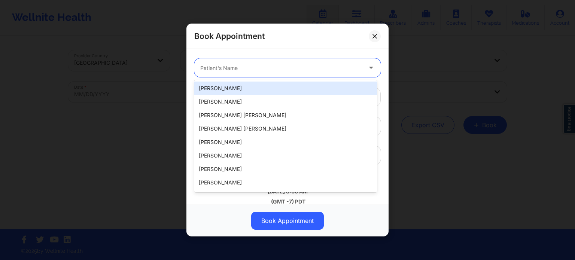
click at [251, 61] on div "Patient's Name" at bounding box center [278, 67] width 168 height 19
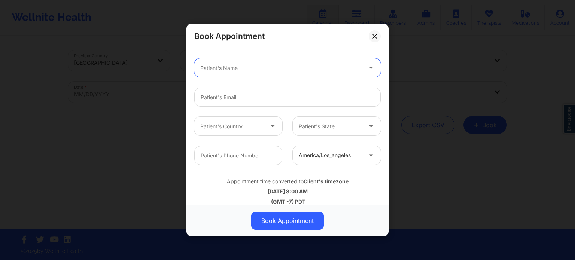
click at [238, 64] on div at bounding box center [281, 68] width 162 height 9
click at [219, 66] on div at bounding box center [281, 68] width 162 height 9
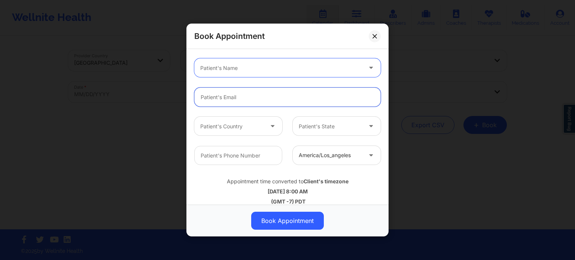
click at [210, 97] on input "Patient Email" at bounding box center [287, 97] width 186 height 19
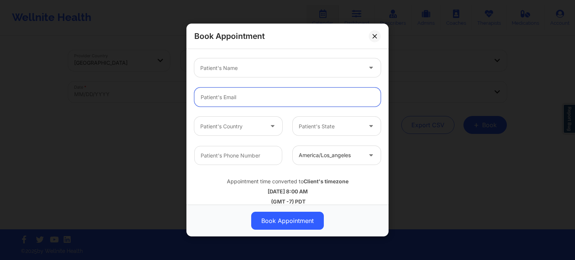
paste input "[EMAIL_ADDRESS][DOMAIN_NAME]"
type input "[EMAIL_ADDRESS][DOMAIN_NAME]"
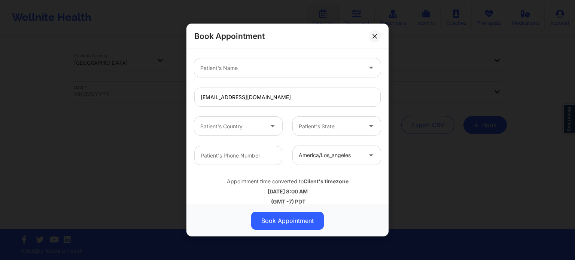
click at [250, 70] on div at bounding box center [281, 68] width 162 height 9
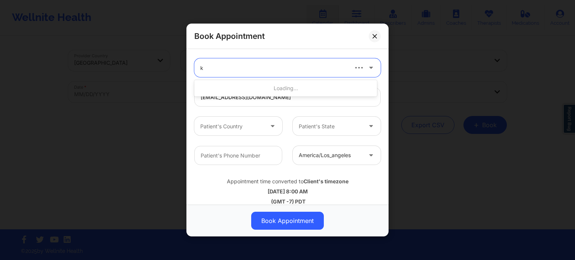
type input "ke"
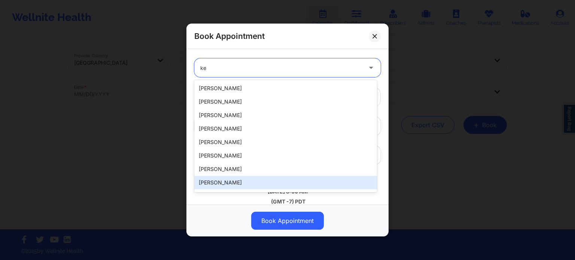
click at [230, 181] on div "[PERSON_NAME]" at bounding box center [285, 182] width 183 height 13
type input "[PHONE_NUMBER]"
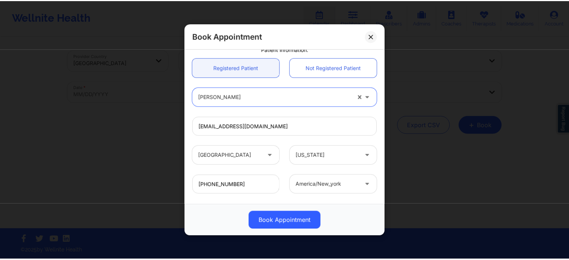
scroll to position [233, 0]
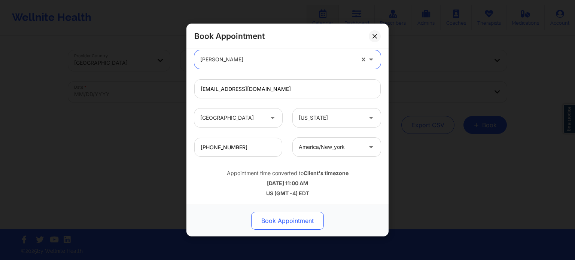
click at [310, 226] on button "Book Appointment" at bounding box center [287, 221] width 73 height 18
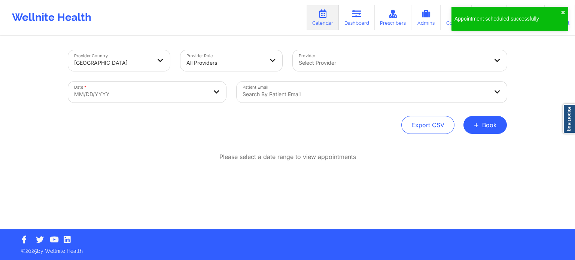
click at [364, 18] on link "Dashboard" at bounding box center [357, 17] width 36 height 25
